Goal: Browse casually

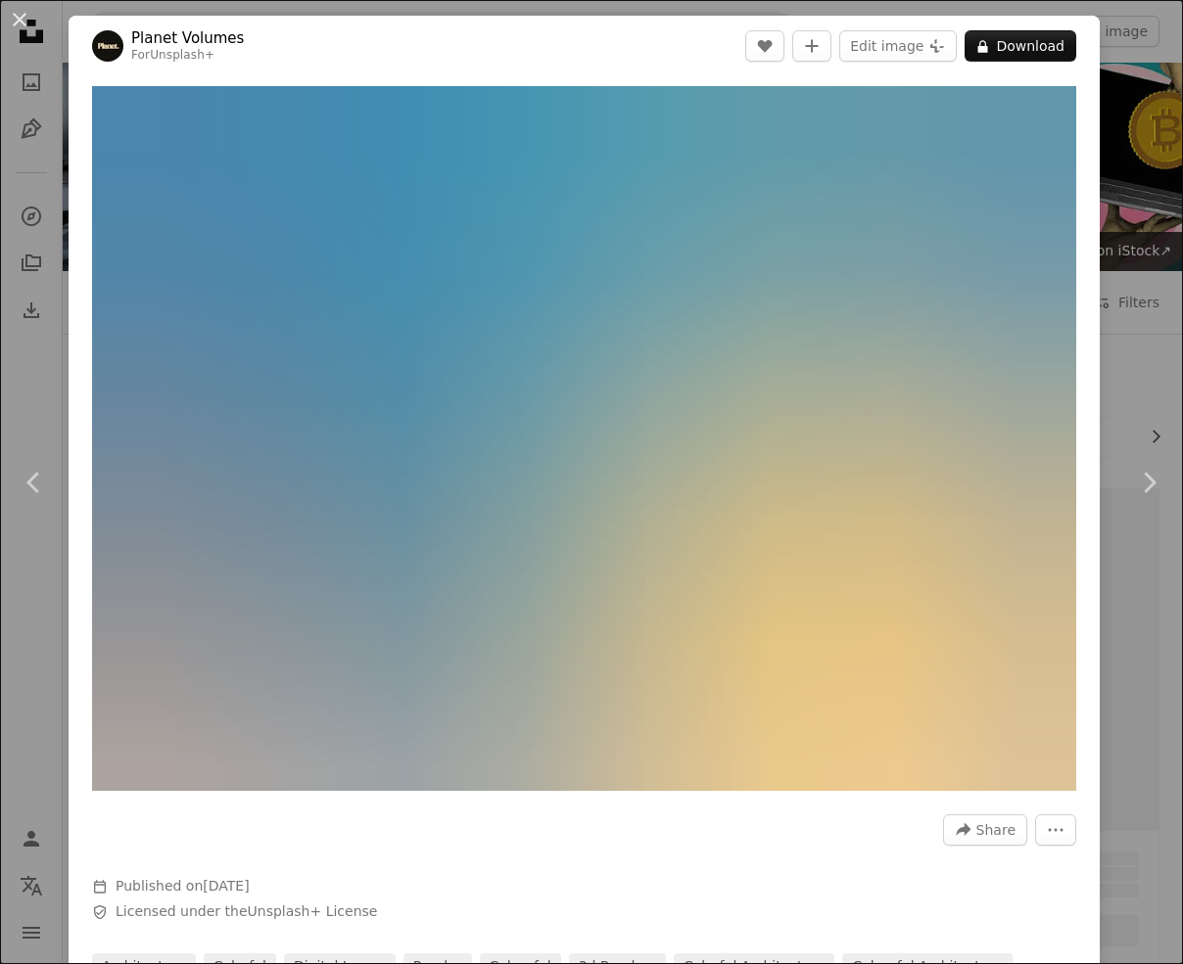
scroll to position [10752, 0]
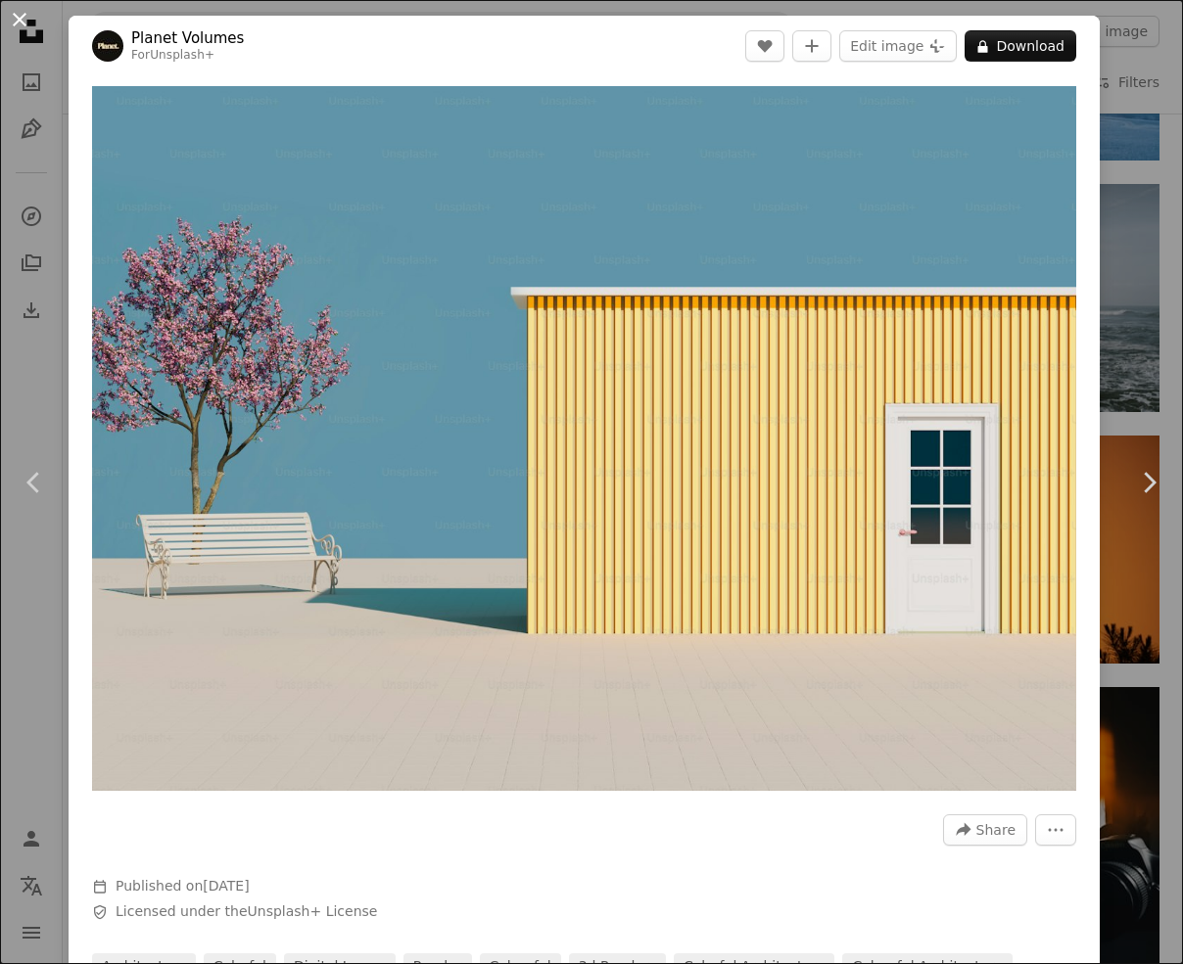
click at [25, 21] on button "An X shape" at bounding box center [20, 20] width 24 height 24
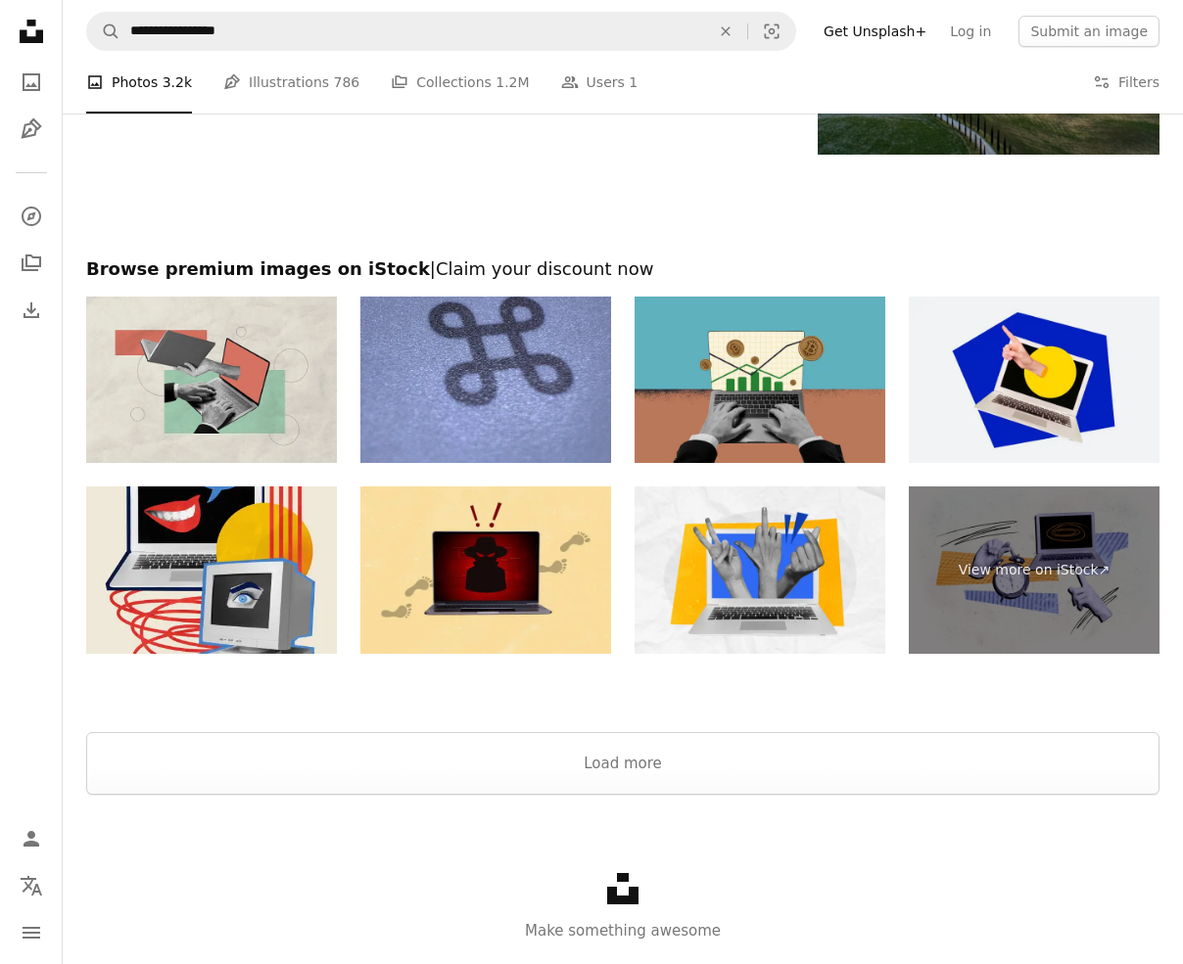
scroll to position [14675, 0]
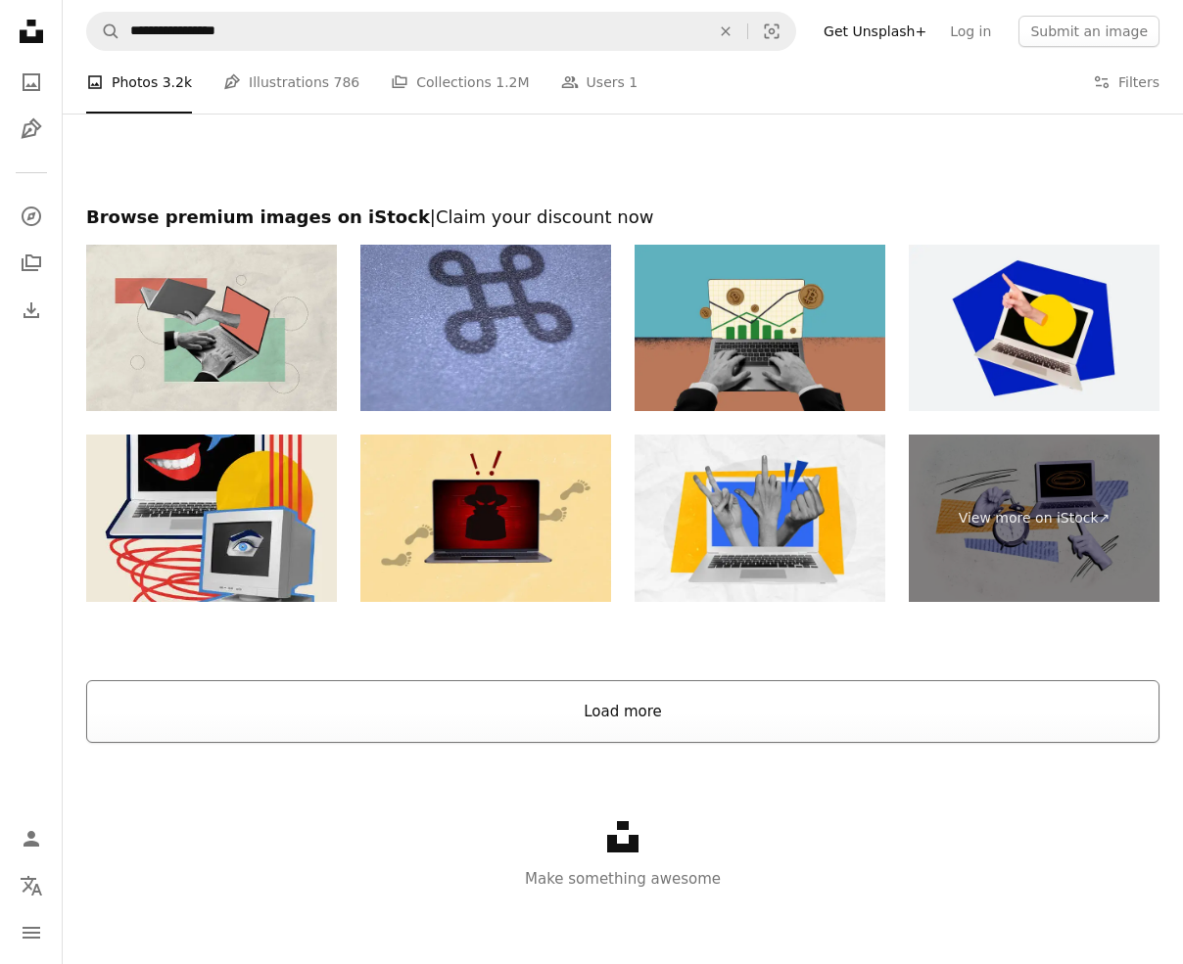
click at [691, 693] on button "Load more" at bounding box center [622, 712] width 1073 height 63
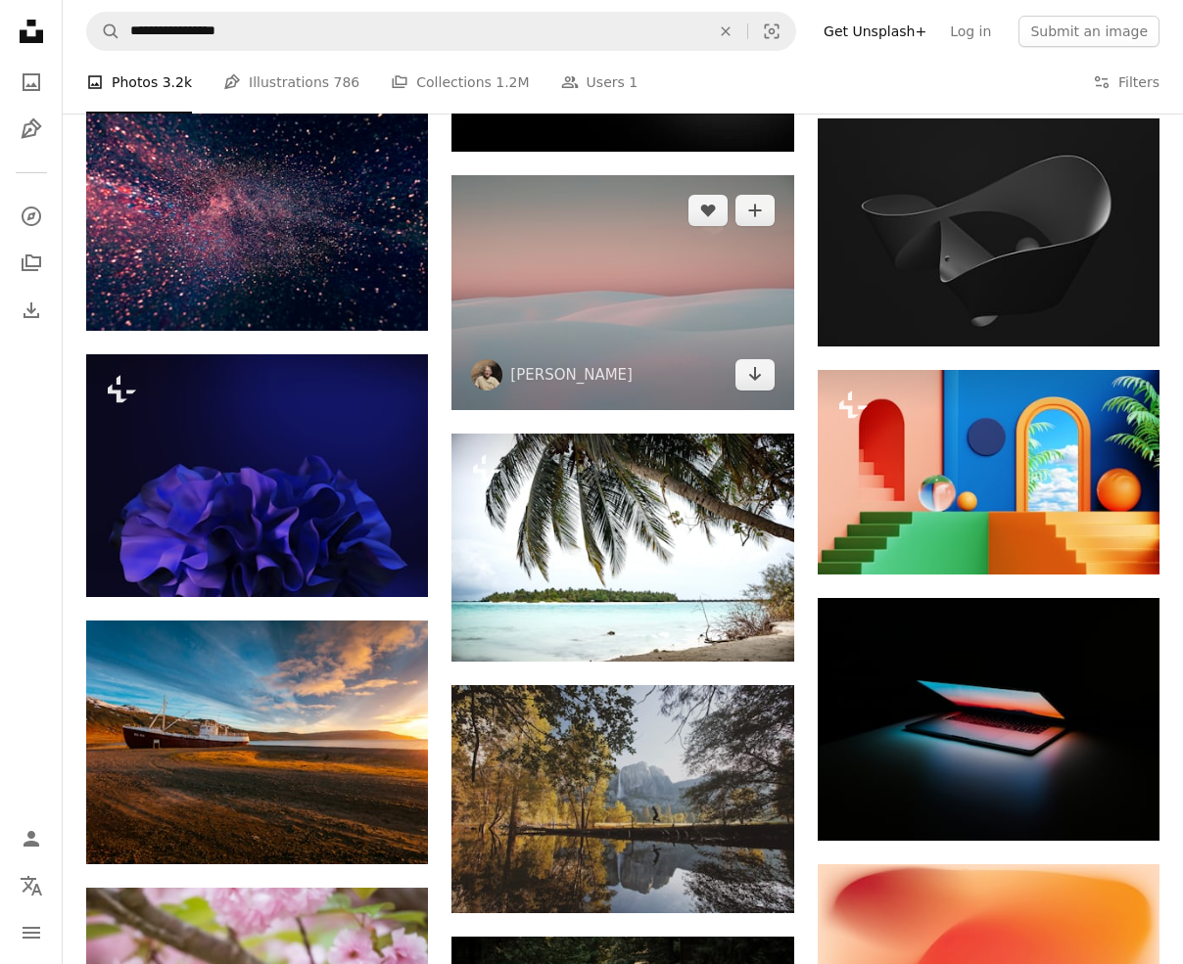
scroll to position [14676, 0]
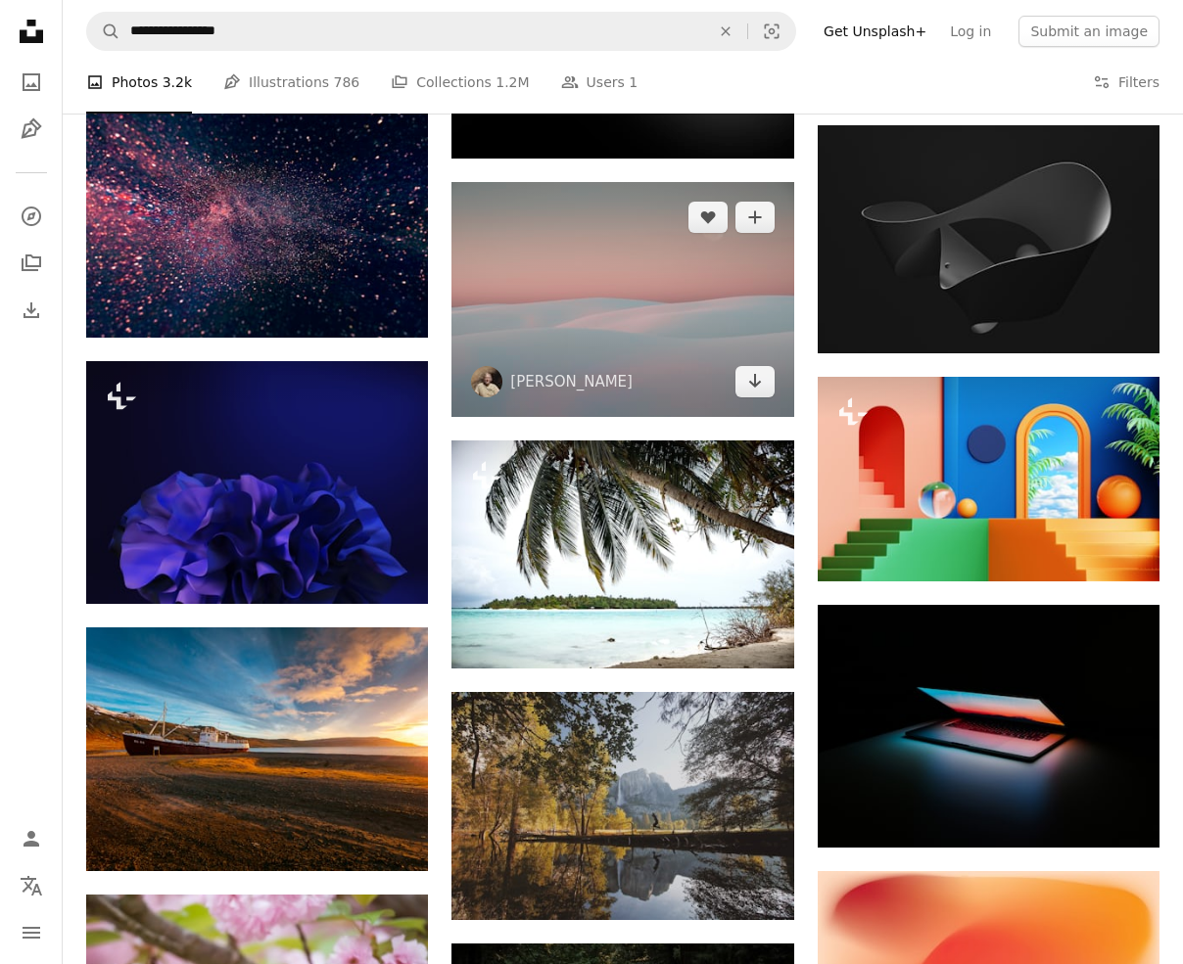
click at [672, 313] on img at bounding box center [622, 299] width 342 height 234
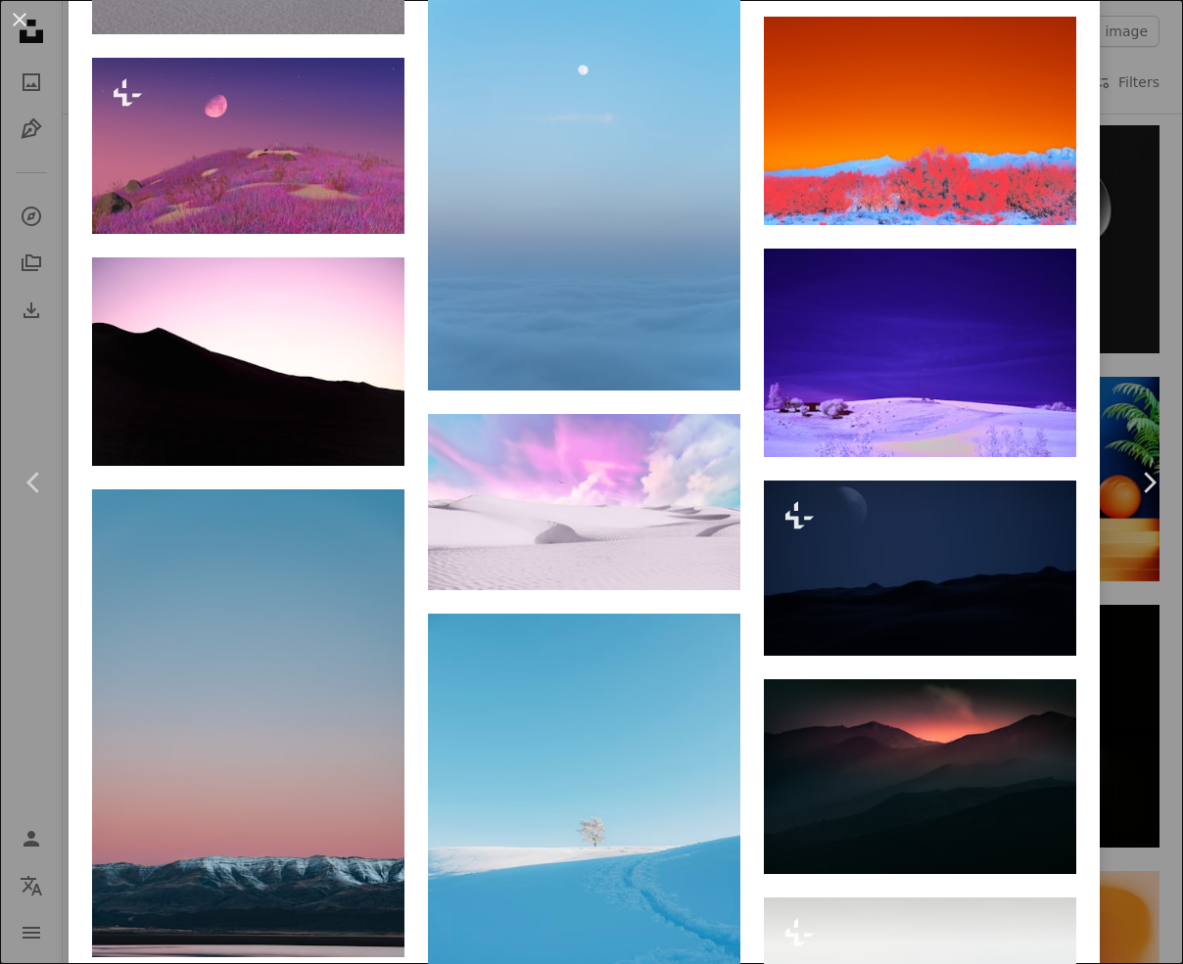
scroll to position [2699, 0]
